Goal: Find specific page/section: Find specific page/section

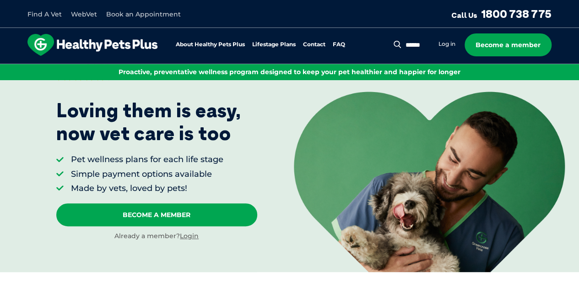
scroll to position [58, 0]
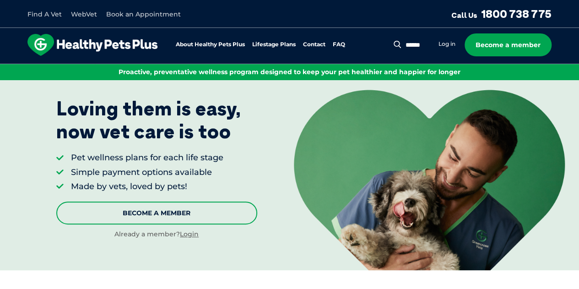
click at [163, 218] on link "Become A Member" at bounding box center [156, 212] width 201 height 23
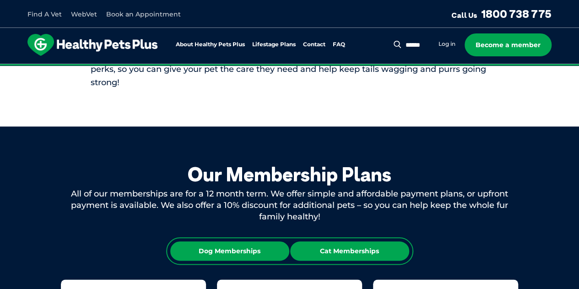
scroll to position [416, 0]
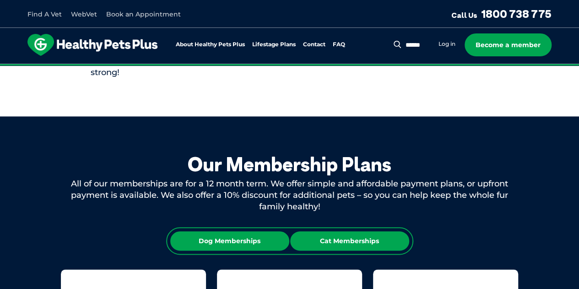
click at [334, 232] on div "Cat Memberships" at bounding box center [349, 240] width 119 height 19
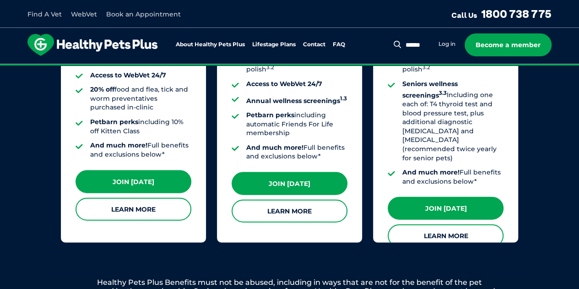
scroll to position [898, 0]
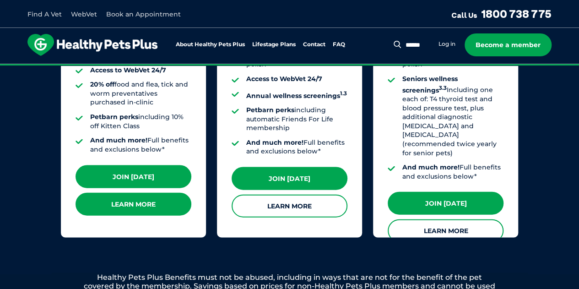
click at [140, 202] on link "Learn More" at bounding box center [134, 204] width 116 height 23
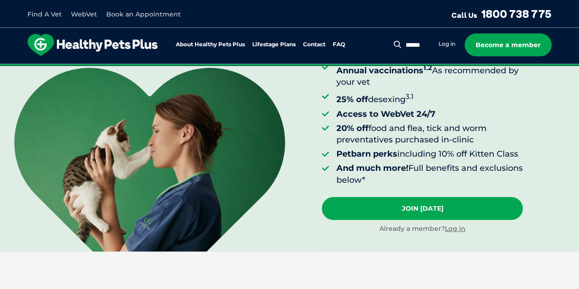
scroll to position [206, 0]
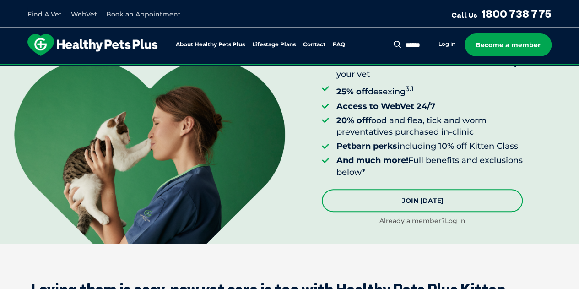
click at [427, 207] on link "Join Today" at bounding box center [422, 200] width 201 height 23
click at [380, 205] on link "Join Today" at bounding box center [422, 200] width 201 height 23
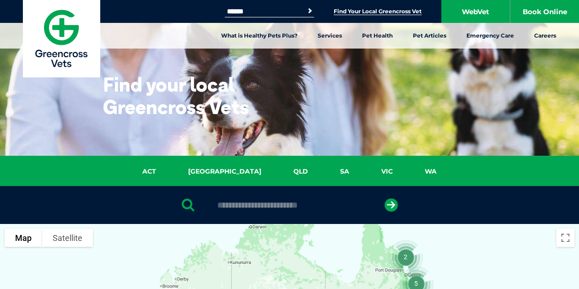
click at [235, 9] on input "Search for:" at bounding box center [264, 11] width 78 height 7
click at [263, 208] on input "text" at bounding box center [289, 204] width 153 height 9
type input "**********"
click at [384, 198] on button "submit" at bounding box center [390, 204] width 13 height 13
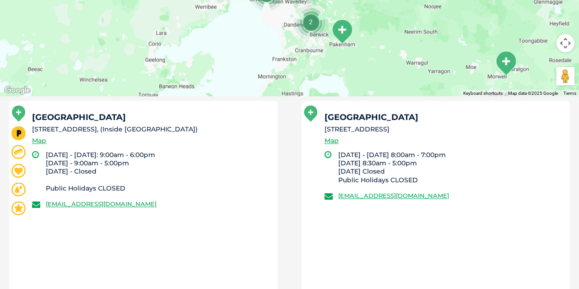
scroll to position [480, 0]
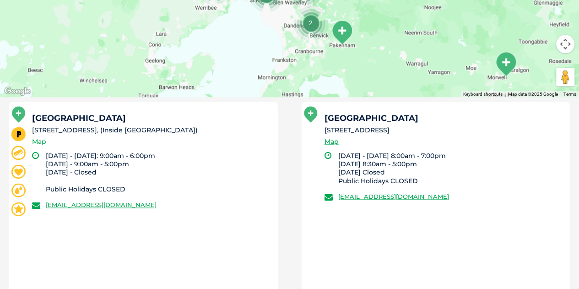
click at [43, 137] on link "Map" at bounding box center [39, 141] width 14 height 11
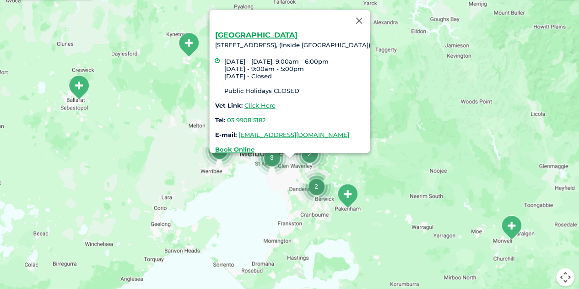
scroll to position [210, 0]
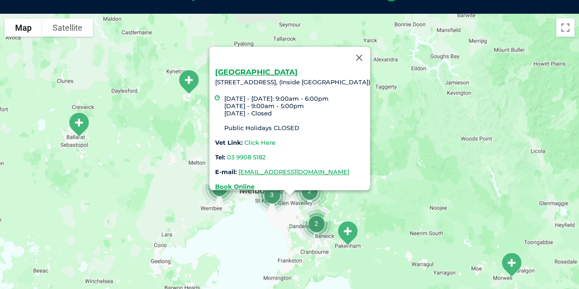
click at [246, 139] on link "Click Here" at bounding box center [259, 142] width 31 height 7
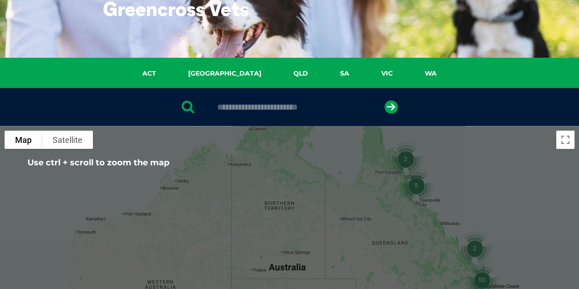
scroll to position [389, 0]
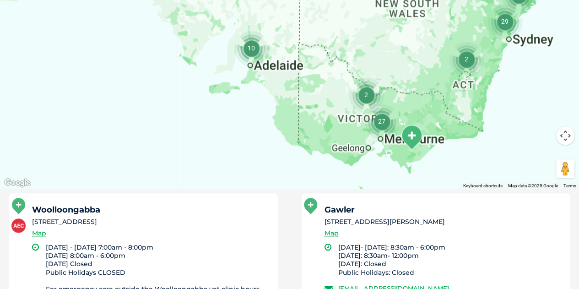
click at [410, 134] on img "Morwell" at bounding box center [411, 137] width 30 height 32
